Goal: Task Accomplishment & Management: Complete application form

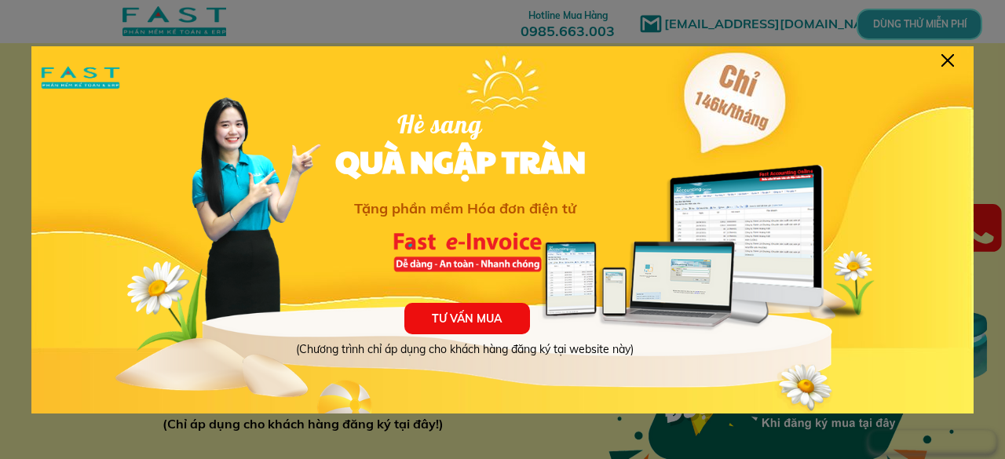
click at [949, 60] on div at bounding box center [948, 60] width 13 height 13
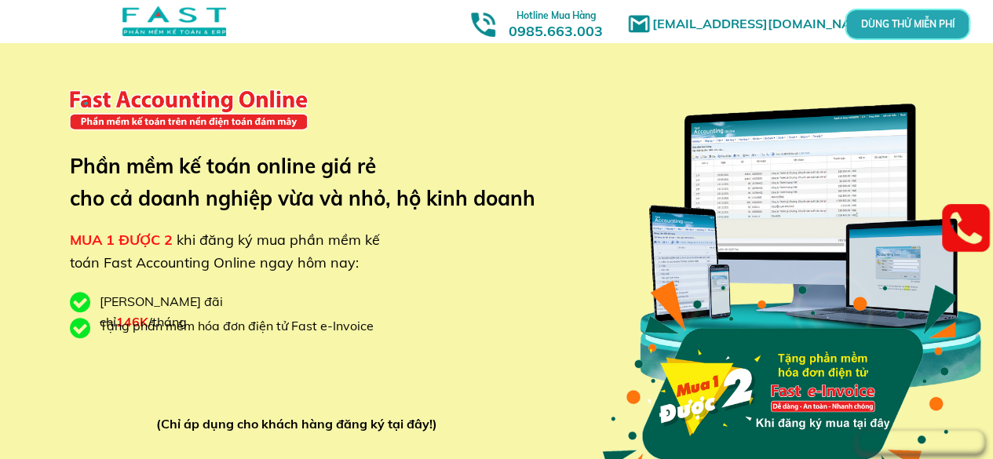
scroll to position [236, 0]
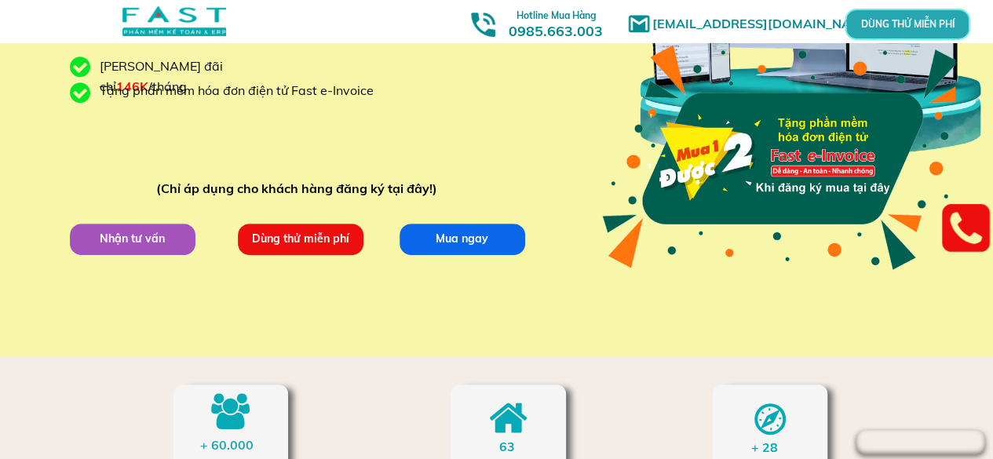
click at [153, 246] on p "Nhận tư vấn" at bounding box center [132, 238] width 126 height 31
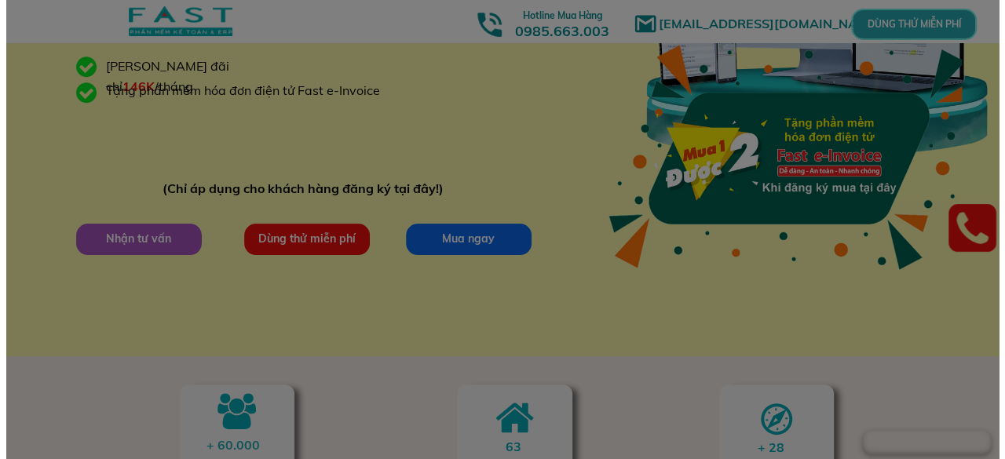
scroll to position [0, 0]
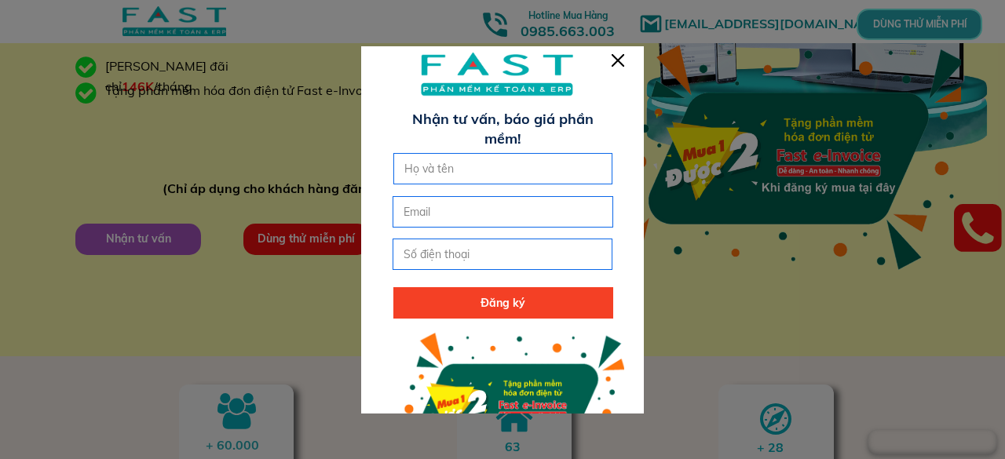
click at [521, 174] on input "text" at bounding box center [504, 169] width 206 height 30
type input "Huyền"
click at [493, 217] on input "email" at bounding box center [503, 212] width 206 height 30
type input "[EMAIL_ADDRESS][DOMAIN_NAME]"
click at [508, 257] on input "tel" at bounding box center [503, 255] width 206 height 30
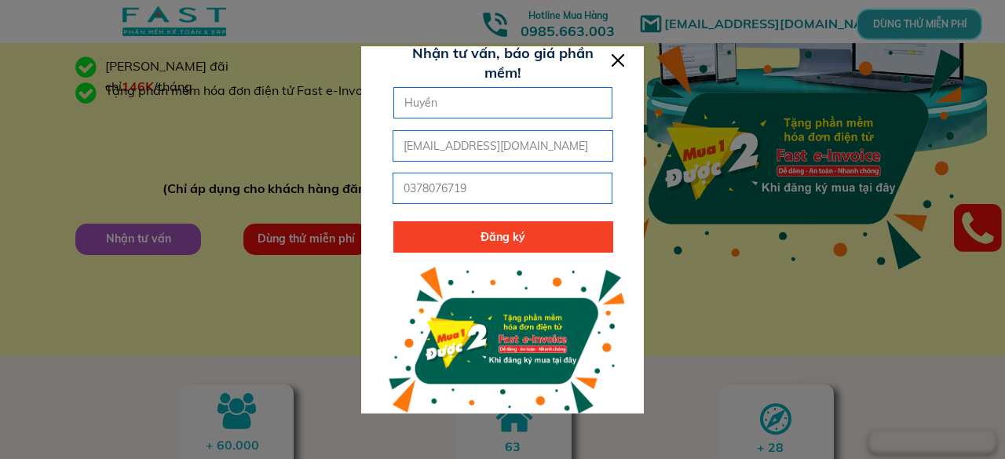
scroll to position [85, 0]
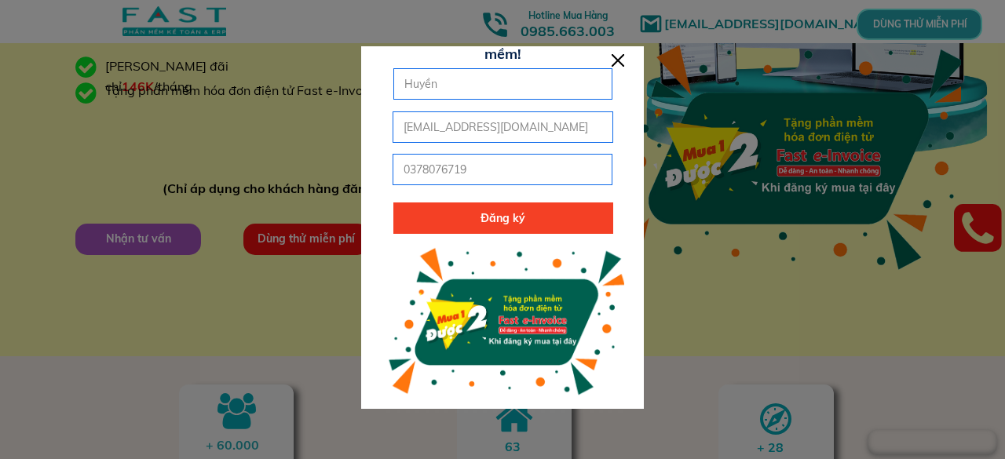
type input "0378076719"
click at [536, 225] on p "Đăng ký" at bounding box center [503, 218] width 220 height 31
